Goal: Check status: Check status

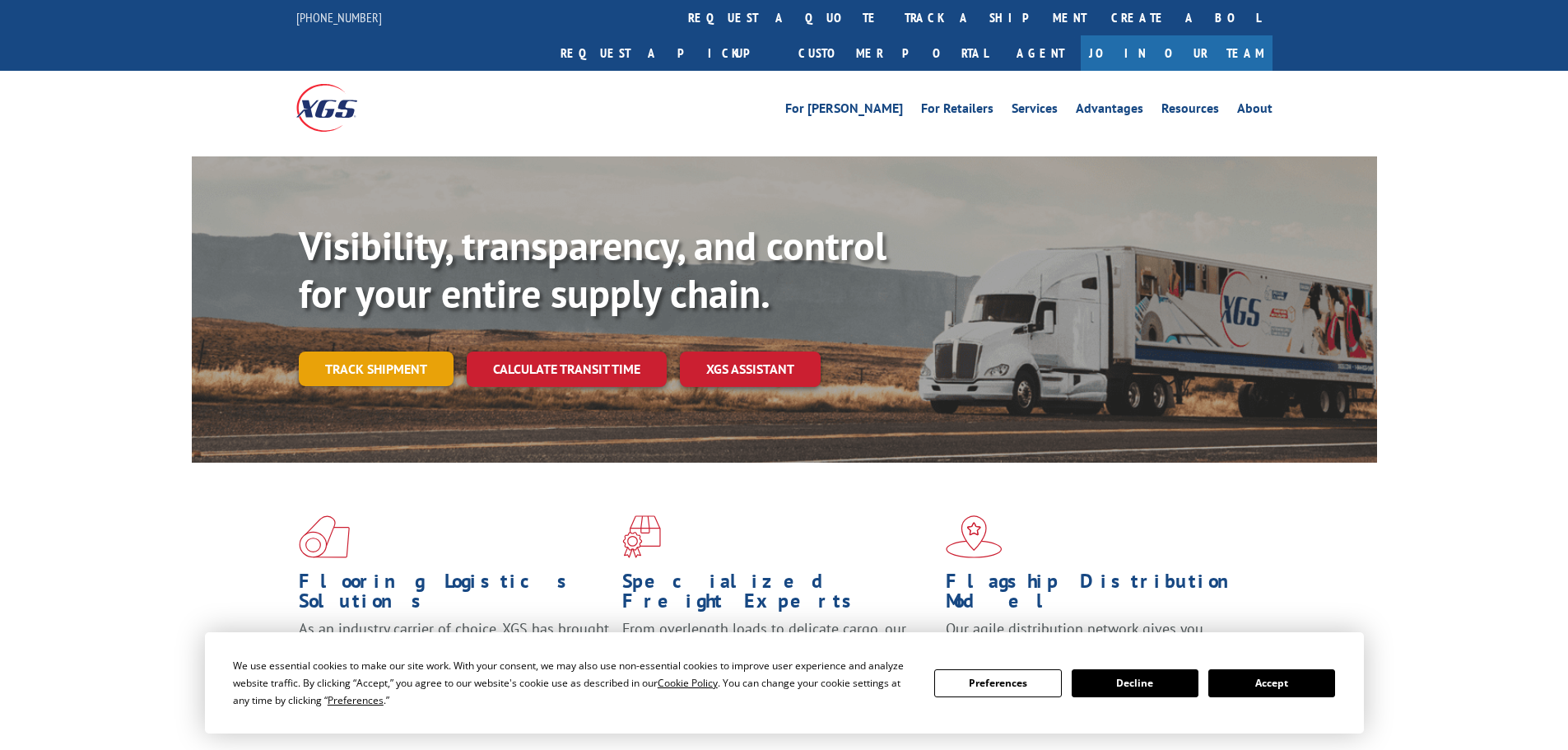
click at [389, 351] on link "Track shipment" at bounding box center [376, 368] width 155 height 34
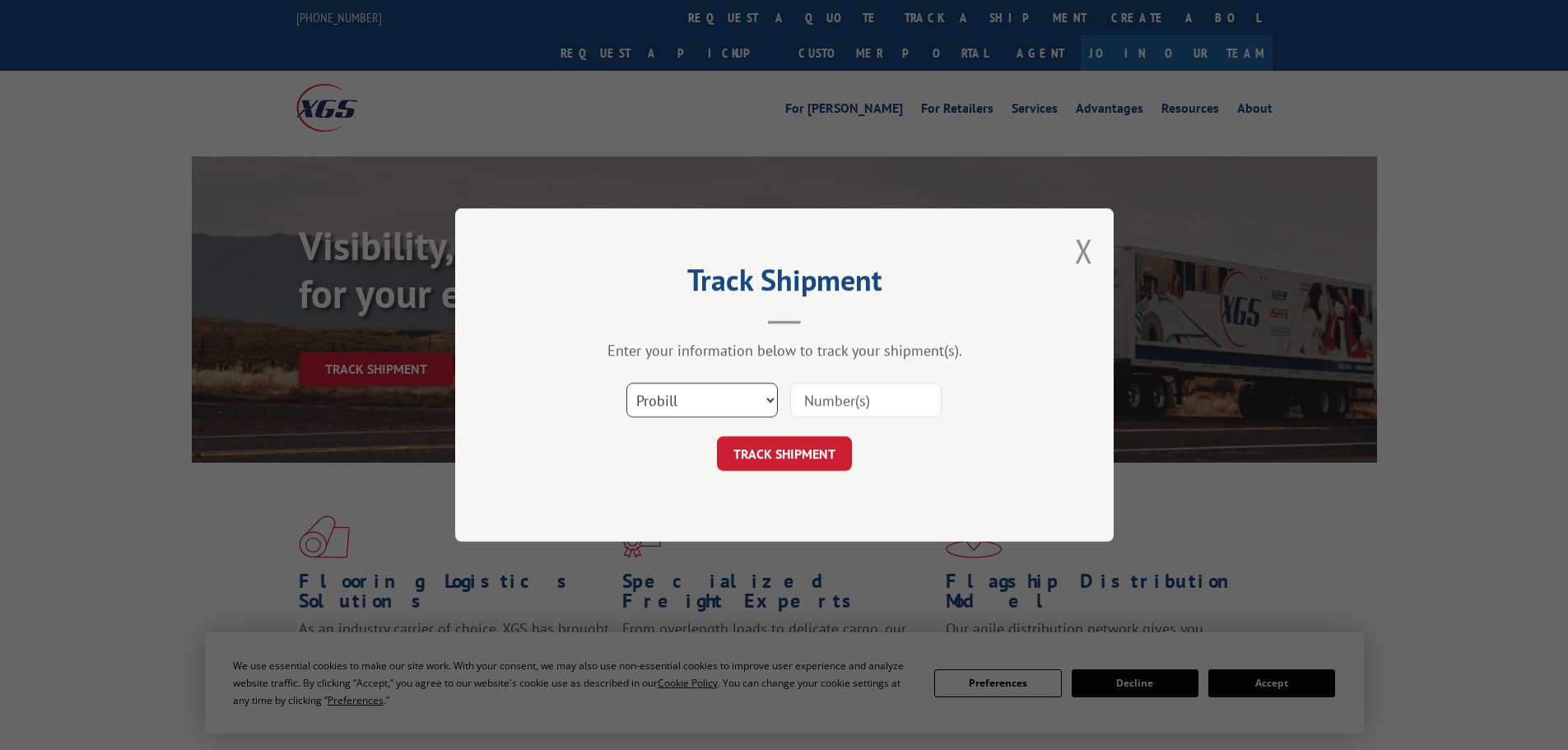
click at [666, 392] on select "Select category... Probill BOL PO" at bounding box center [702, 399] width 151 height 34
select select "bol"
click at [627, 382] on select "Select category... Probill BOL PO" at bounding box center [702, 399] width 151 height 34
click at [850, 406] on input at bounding box center [866, 399] width 151 height 34
paste input "7038061"
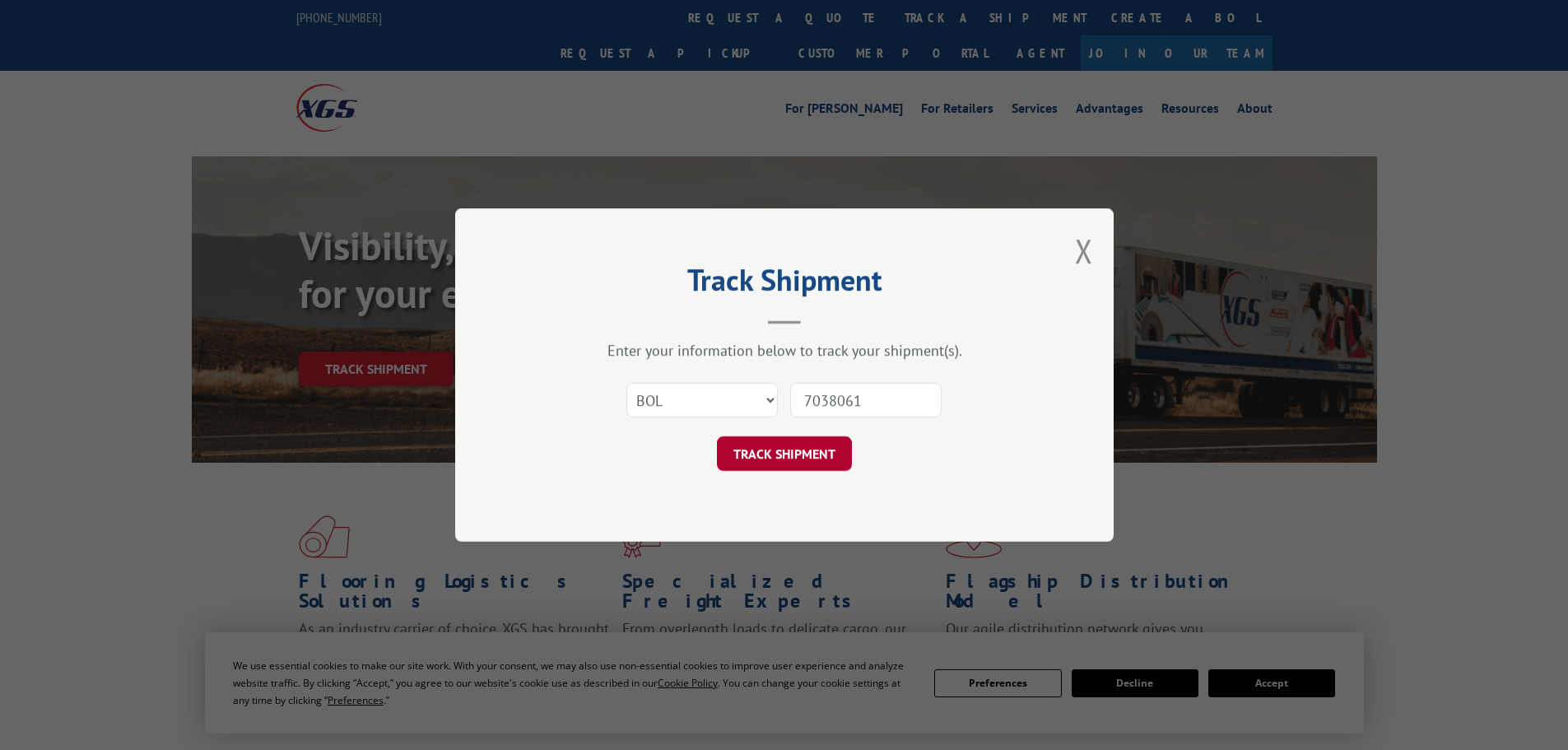
type input "7038061"
click at [794, 459] on button "TRACK SHIPMENT" at bounding box center [784, 452] width 135 height 34
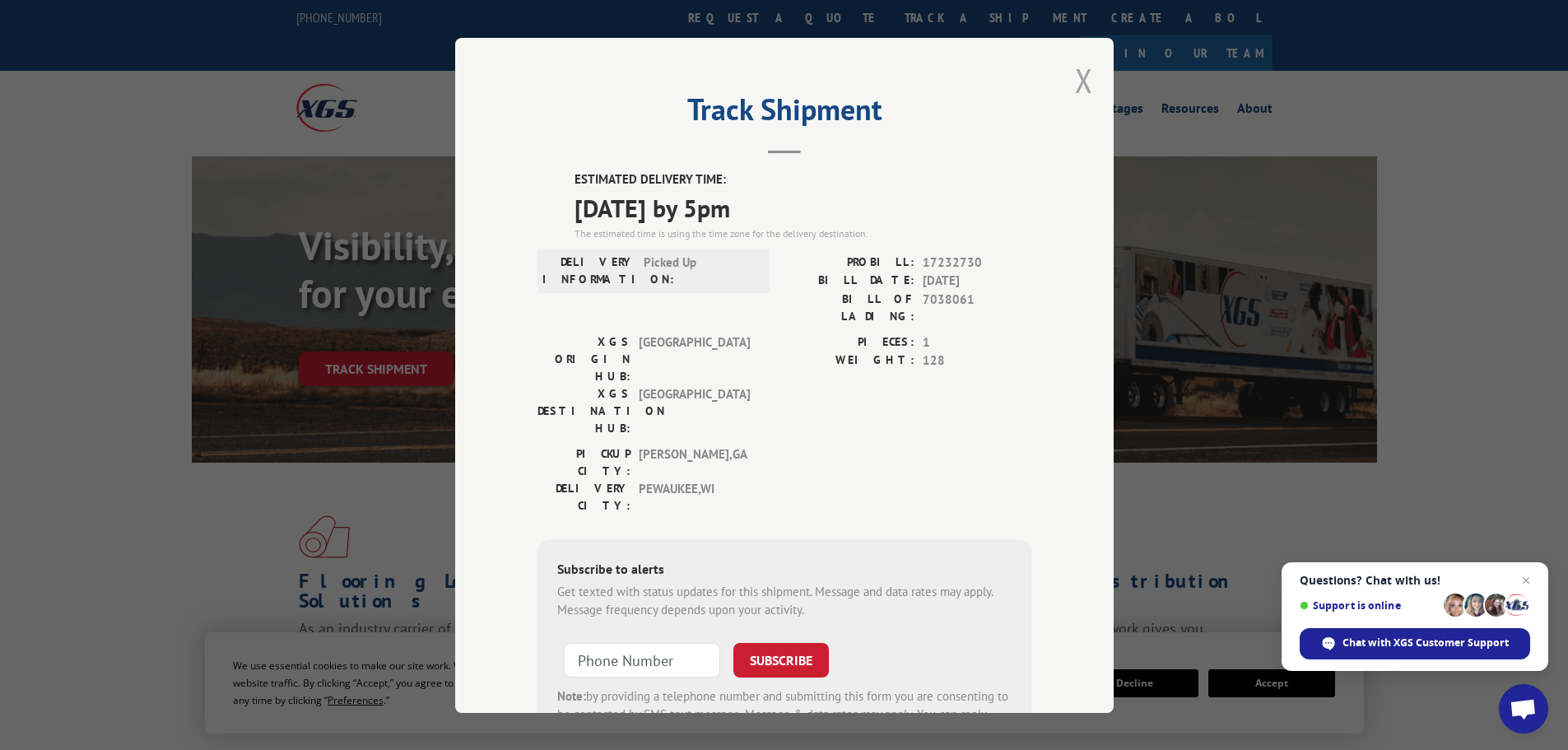
click at [1075, 76] on button "Close modal" at bounding box center [1084, 81] width 18 height 44
